Goal: Task Accomplishment & Management: Use online tool/utility

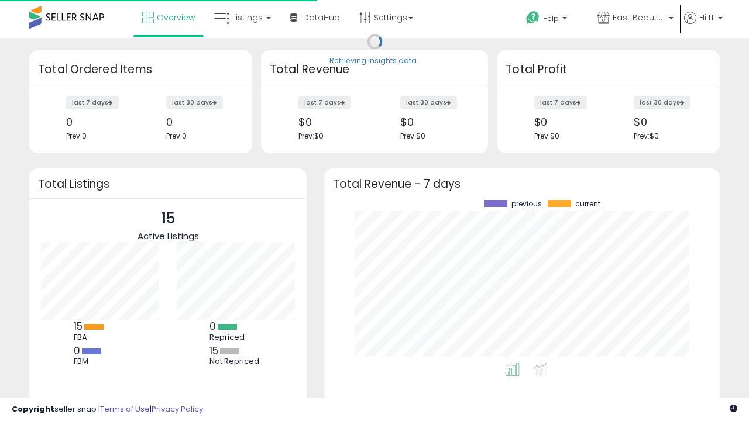
scroll to position [163, 372]
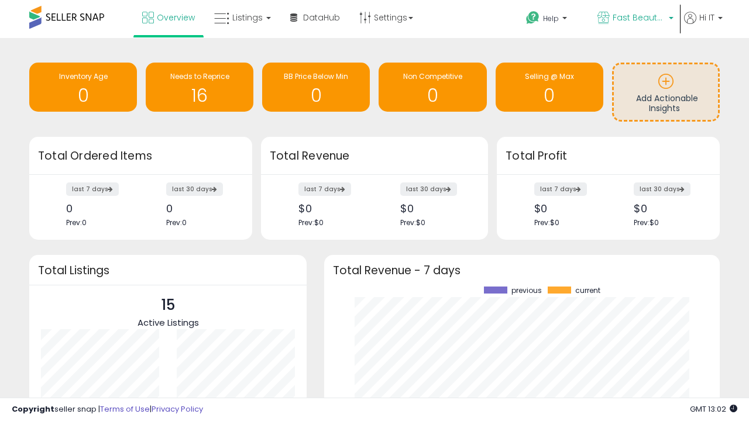
click at [634, 19] on span "Fast Beauty ([GEOGRAPHIC_DATA])" at bounding box center [639, 18] width 53 height 12
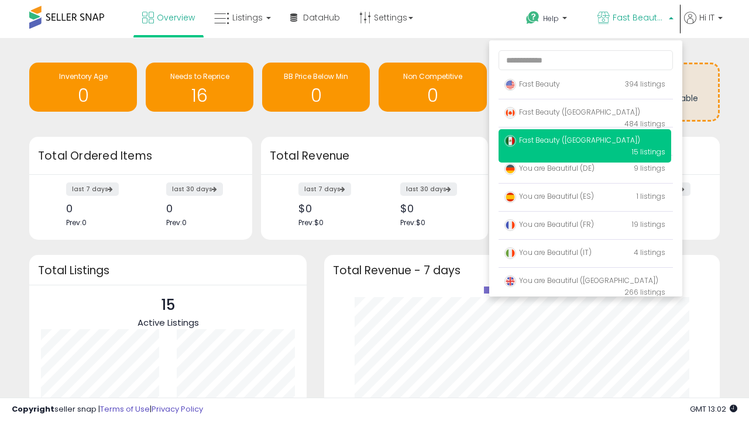
click at [585, 86] on p "Fast Beauty 394 listings" at bounding box center [585, 84] width 173 height 23
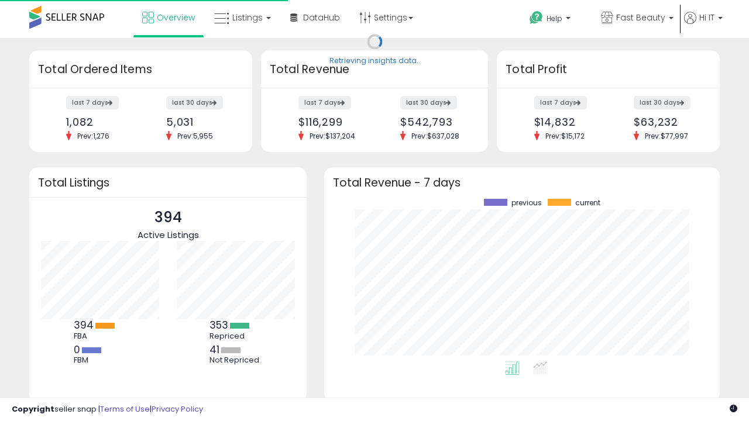
scroll to position [163, 372]
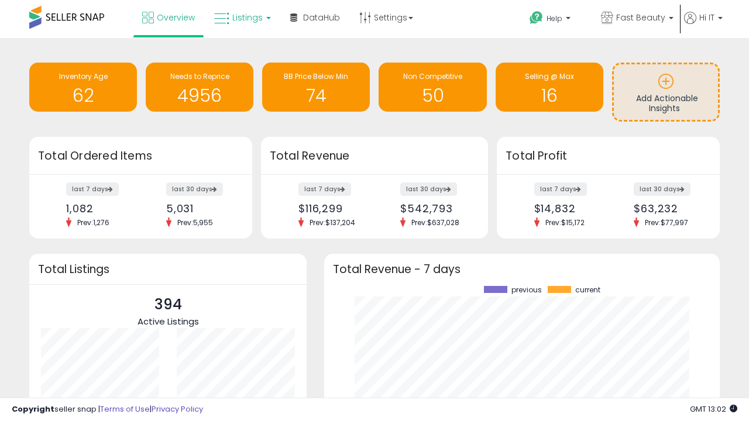
click at [241, 18] on span "Listings" at bounding box center [247, 18] width 30 height 12
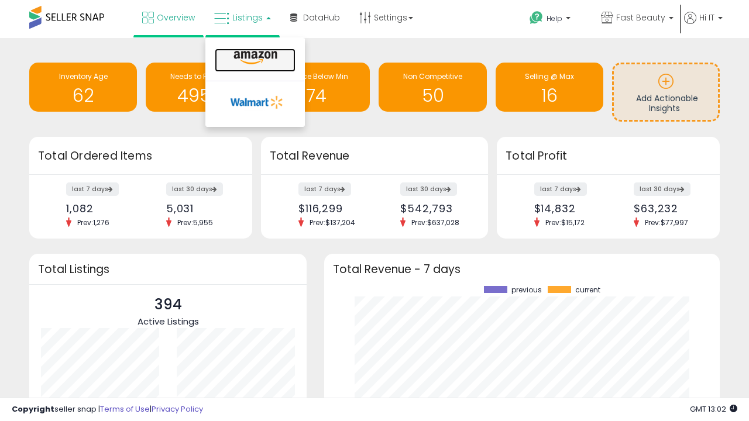
click at [254, 58] on icon at bounding box center [255, 57] width 51 height 15
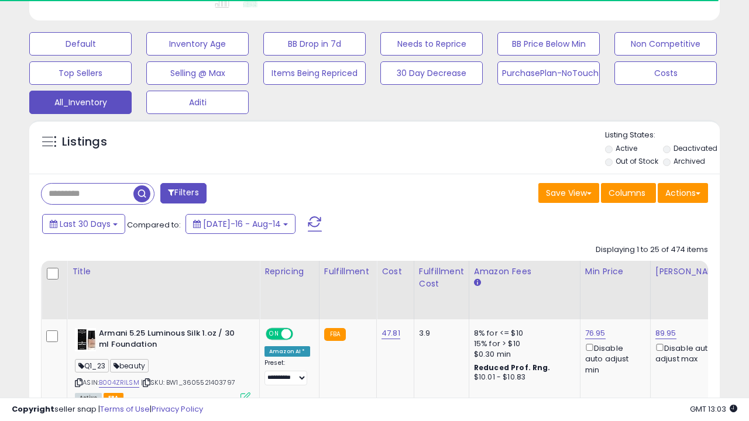
scroll to position [550, 0]
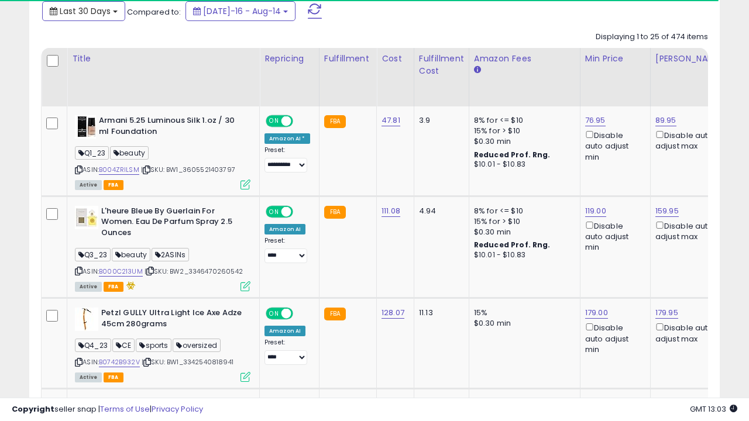
click at [74, 10] on span "Last 30 Days" at bounding box center [85, 11] width 51 height 12
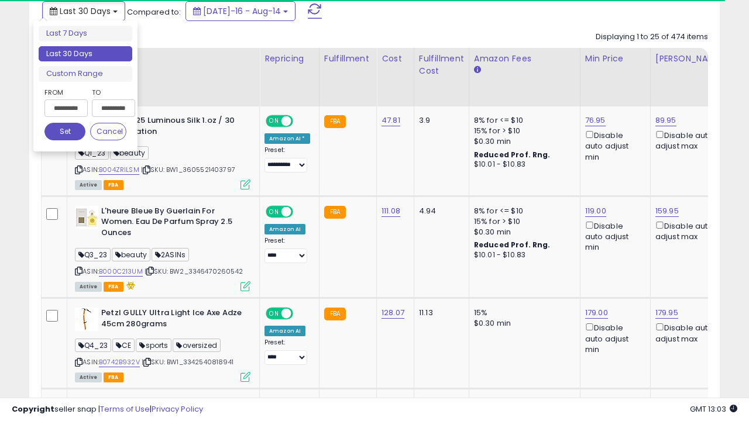
scroll to position [0, 9]
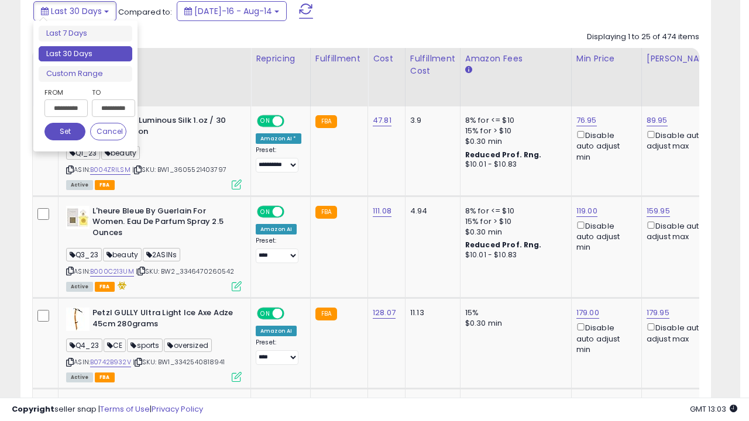
click at [85, 54] on li "Last 30 Days" at bounding box center [86, 54] width 94 height 16
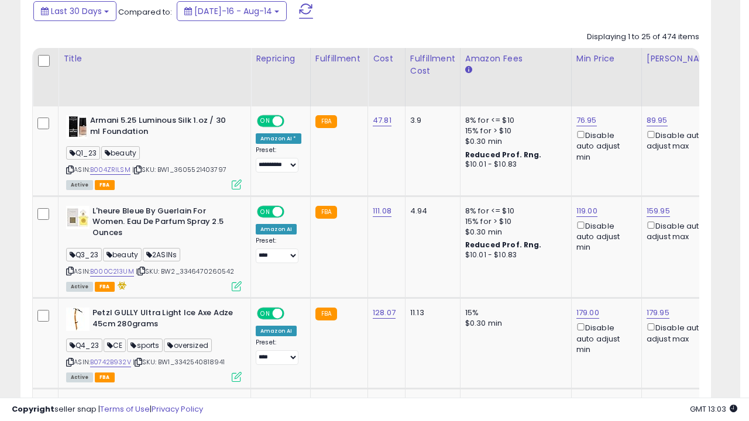
scroll to position [318, 0]
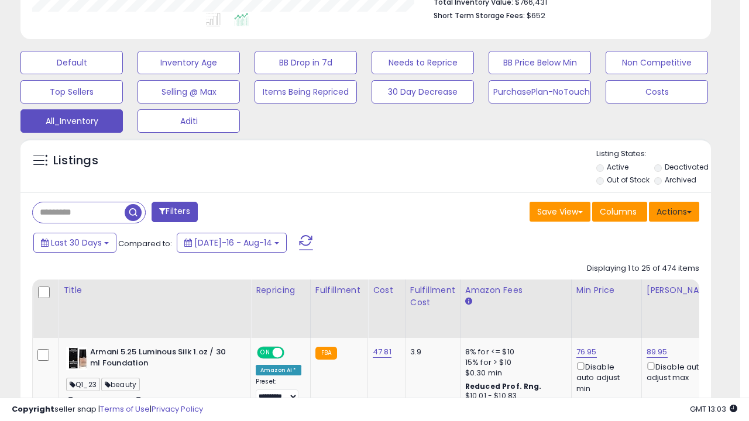
click at [674, 211] on button "Actions" at bounding box center [674, 212] width 50 height 20
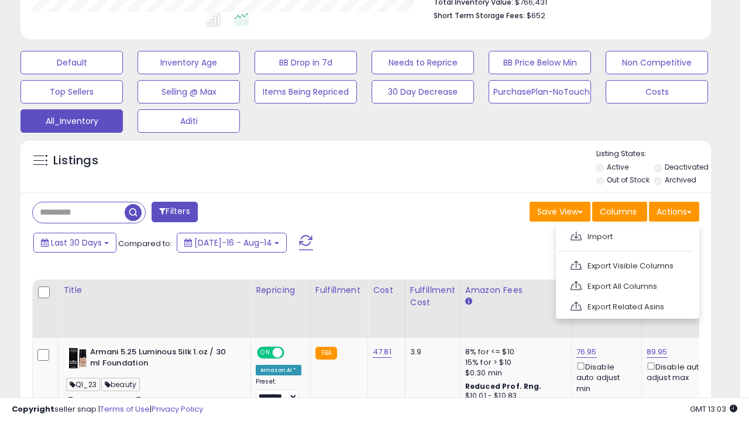
click at [626, 285] on link "Export All Columns" at bounding box center [626, 286] width 128 height 18
